Goal: Task Accomplishment & Management: Use online tool/utility

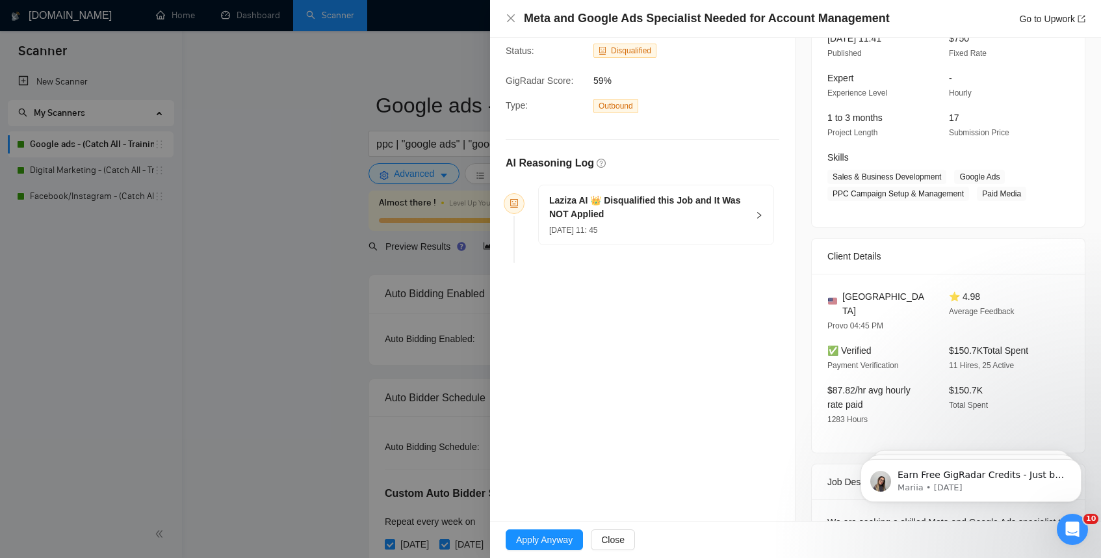
scroll to position [260, 0]
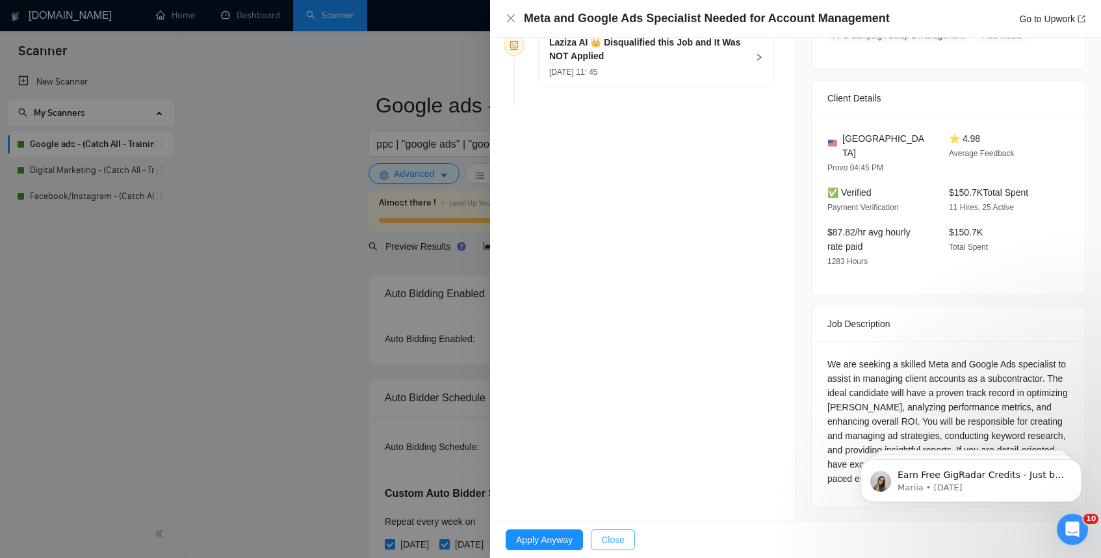
click at [618, 546] on span "Close" at bounding box center [612, 540] width 23 height 14
